Goal: Task Accomplishment & Management: Manage account settings

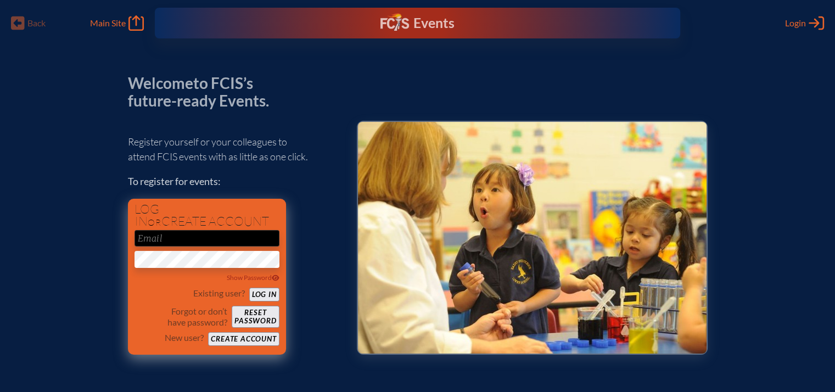
click at [181, 244] on input "email" at bounding box center [206, 238] width 145 height 16
type input "[EMAIL_ADDRESS][DOMAIN_NAME]"
click at [266, 290] on button "Log in" at bounding box center [264, 295] width 30 height 14
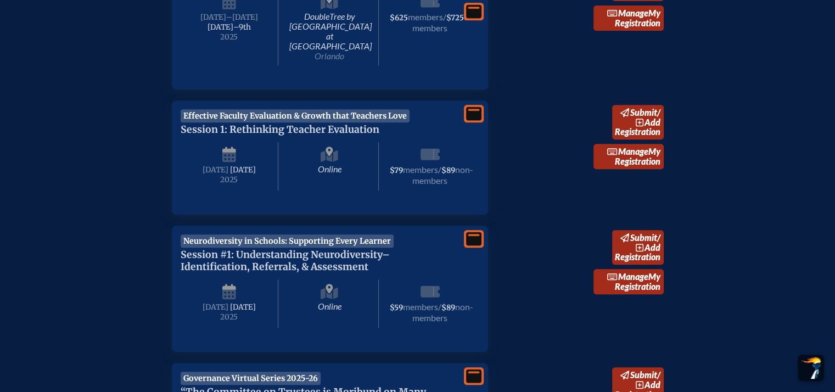
scroll to position [472, 0]
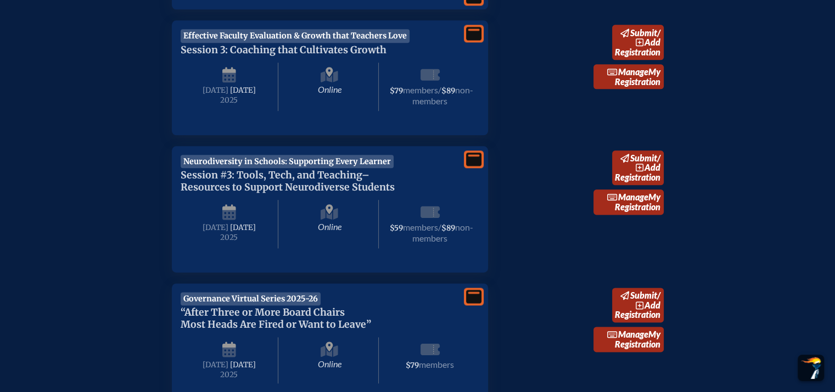
scroll to position [1350, 8]
